Goal: Task Accomplishment & Management: Use online tool/utility

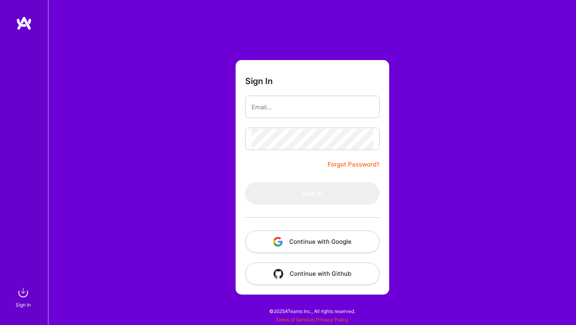
click at [303, 246] on button "Continue with Google" at bounding box center [312, 241] width 134 height 22
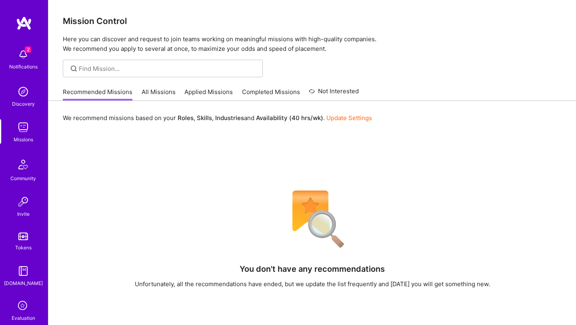
click at [25, 54] on img at bounding box center [23, 54] width 16 height 16
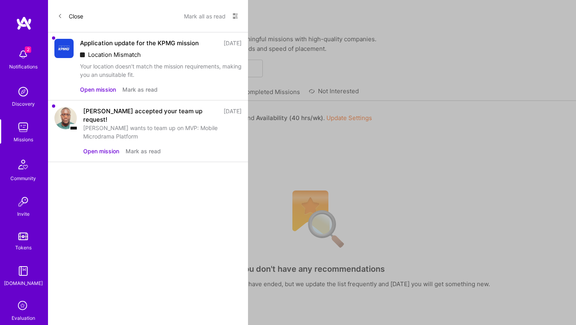
click at [136, 90] on button "Mark as read" at bounding box center [139, 89] width 35 height 8
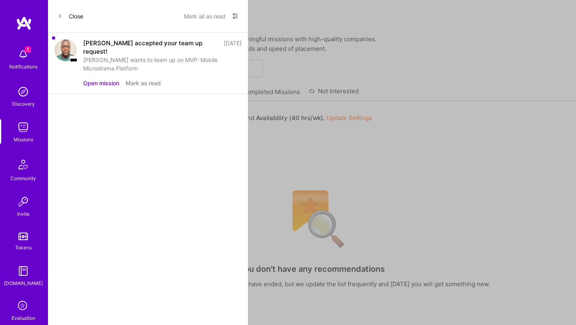
click at [139, 79] on button "Mark as read" at bounding box center [143, 83] width 35 height 8
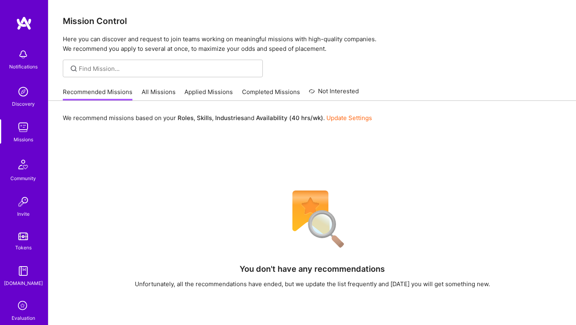
click at [301, 145] on div "Notifications Discovery Missions Community Invite Tokens [DOMAIN_NAME] Evaluati…" at bounding box center [288, 225] width 576 height 451
click at [152, 91] on link "All Missions" at bounding box center [159, 94] width 34 height 13
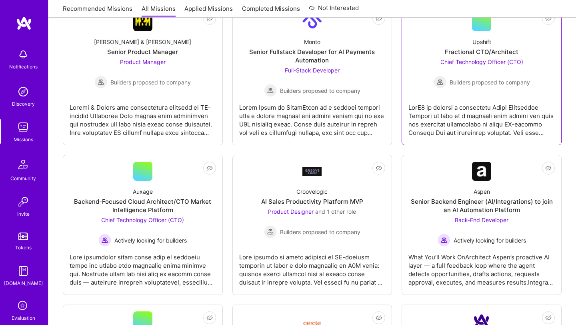
scroll to position [720, 0]
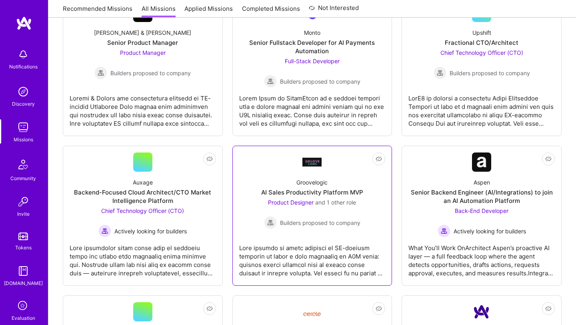
click at [313, 256] on div at bounding box center [312, 257] width 146 height 40
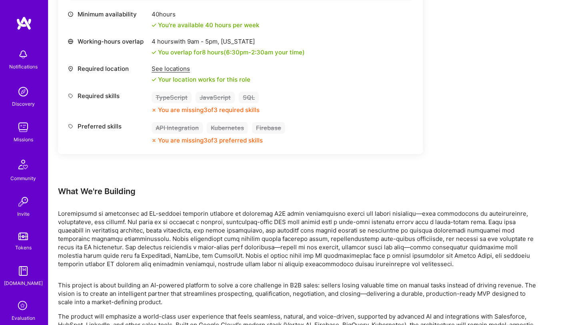
scroll to position [688, 0]
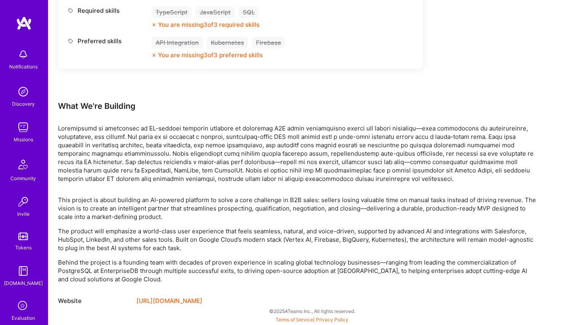
click at [166, 299] on link "[URL][DOMAIN_NAME]" at bounding box center [169, 301] width 66 height 10
